Goal: Information Seeking & Learning: Learn about a topic

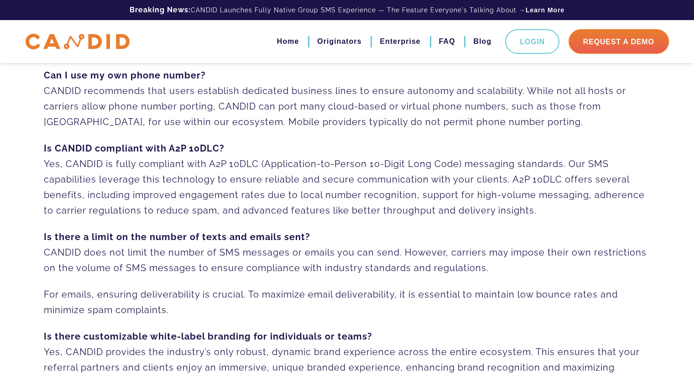
scroll to position [365, 0]
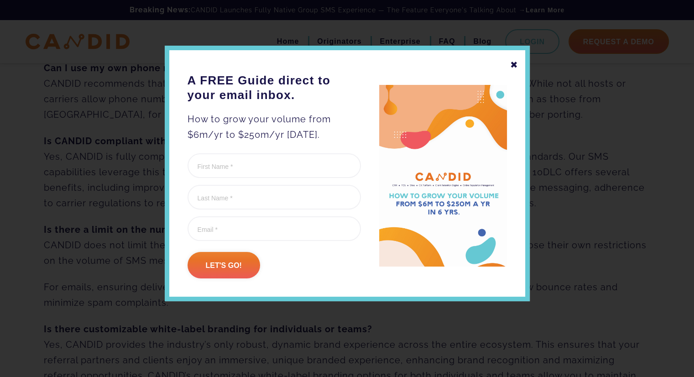
click at [515, 61] on div "✖" at bounding box center [514, 65] width 8 height 16
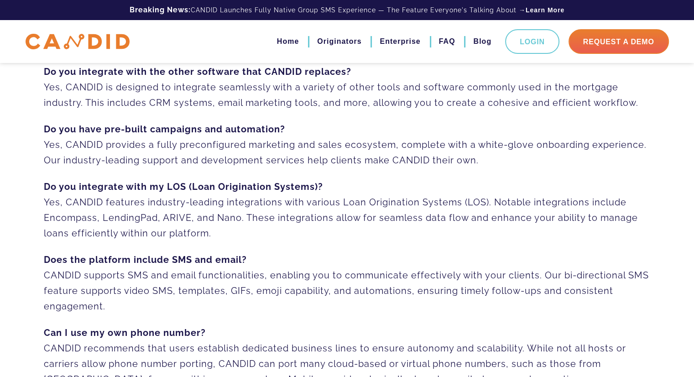
scroll to position [0, 0]
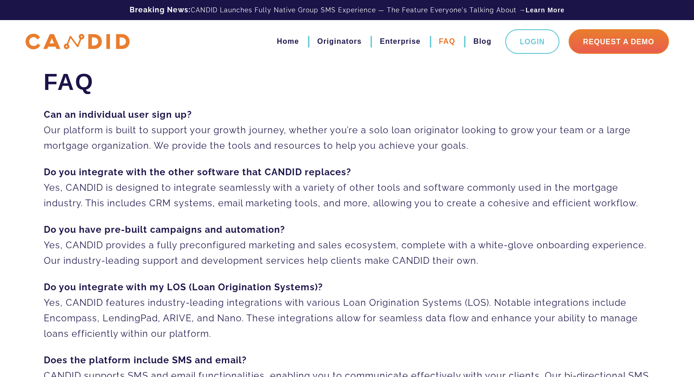
click at [449, 39] on link "FAQ" at bounding box center [447, 42] width 16 height 16
click at [284, 42] on link "Home" at bounding box center [288, 42] width 22 height 16
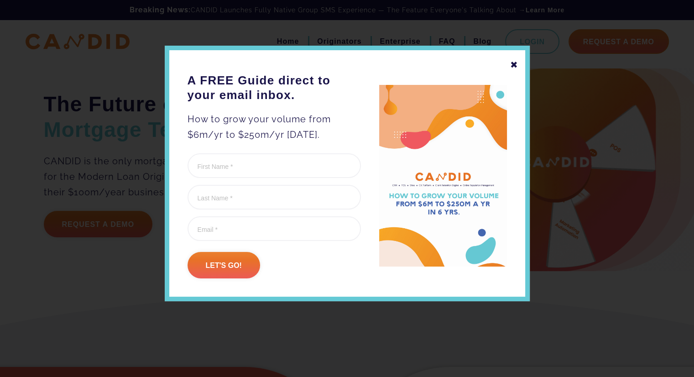
click at [514, 62] on div "✖" at bounding box center [514, 65] width 8 height 16
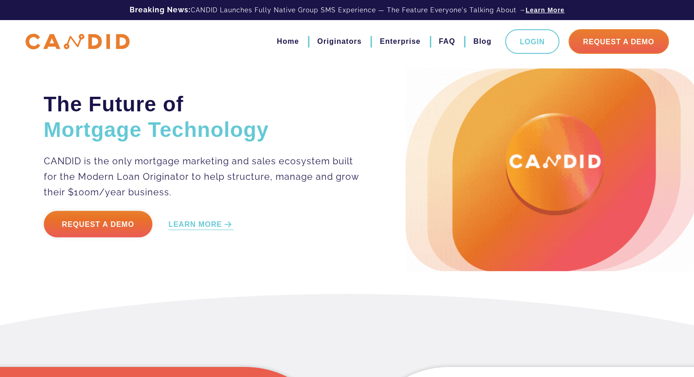
click at [534, 10] on link "Learn More" at bounding box center [545, 9] width 39 height 9
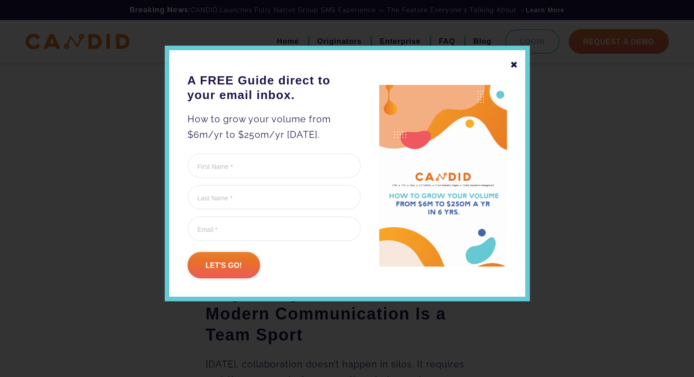
scroll to position [320, 0]
click at [514, 64] on div "✖" at bounding box center [514, 65] width 8 height 16
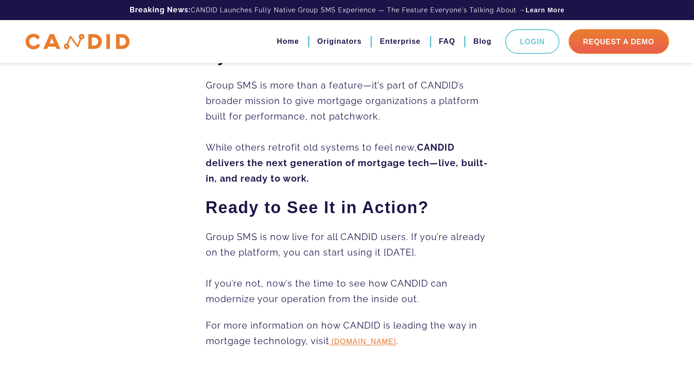
scroll to position [1232, 0]
